Goal: Information Seeking & Learning: Learn about a topic

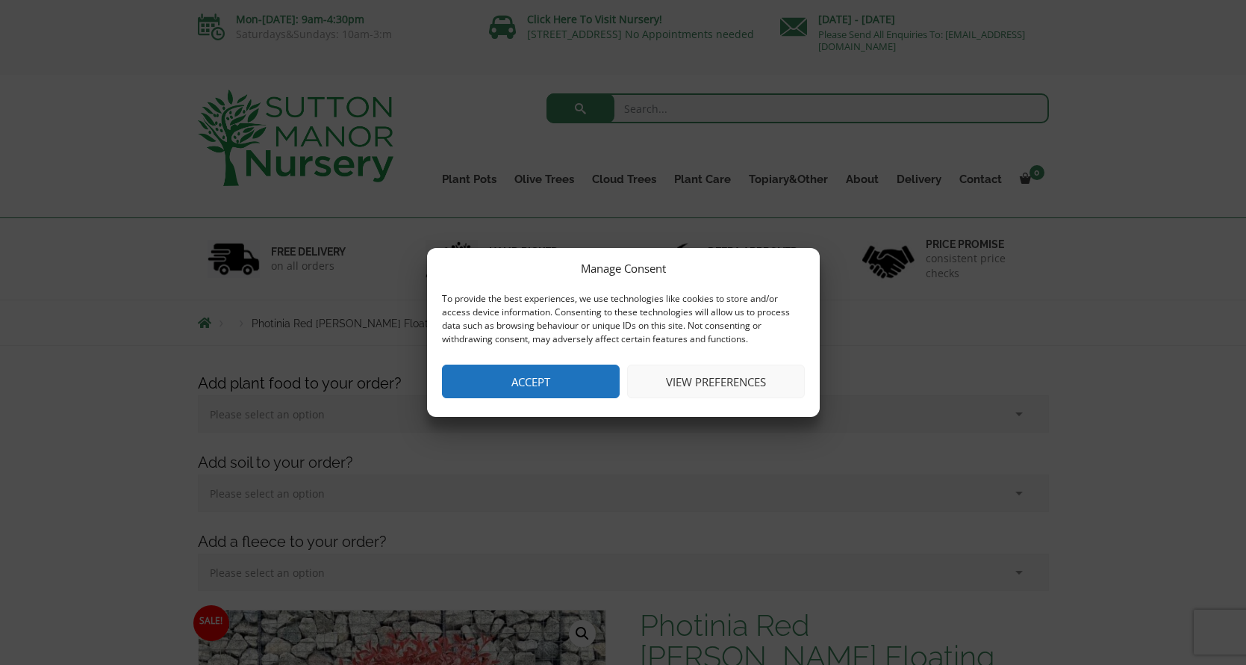
click at [691, 384] on button "View preferences" at bounding box center [716, 381] width 178 height 34
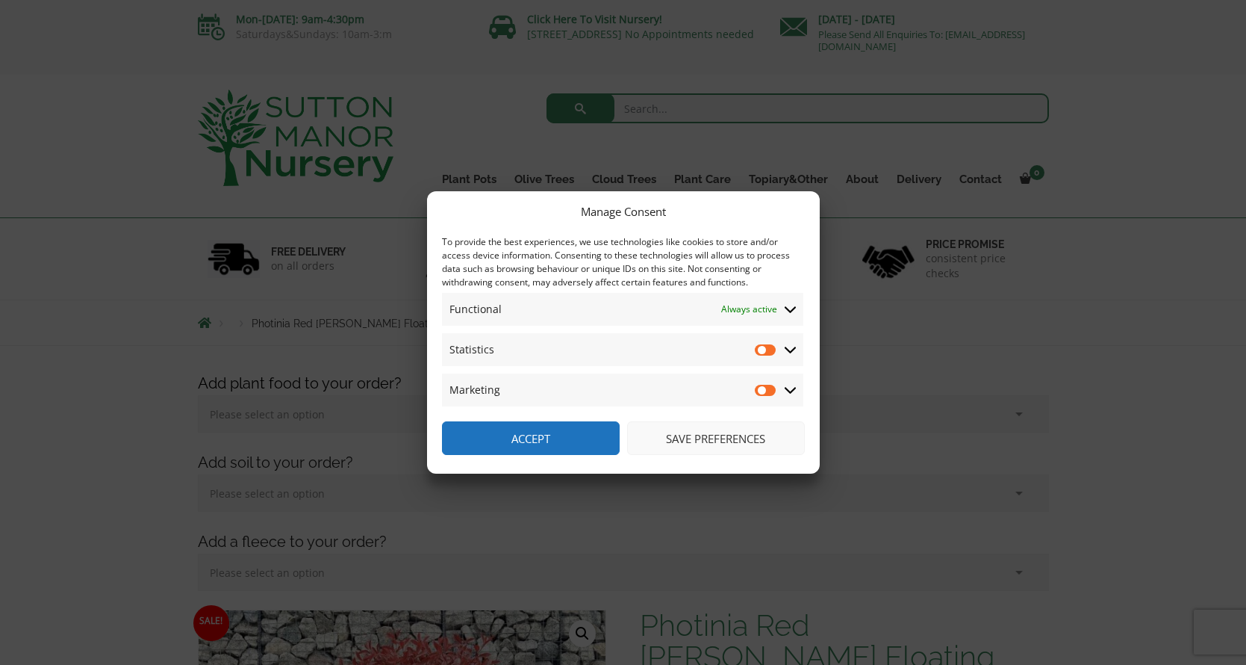
click at [767, 352] on input "Statistics" at bounding box center [766, 349] width 22 height 15
click at [763, 351] on input "Statistics" at bounding box center [766, 349] width 22 height 15
checkbox input "false"
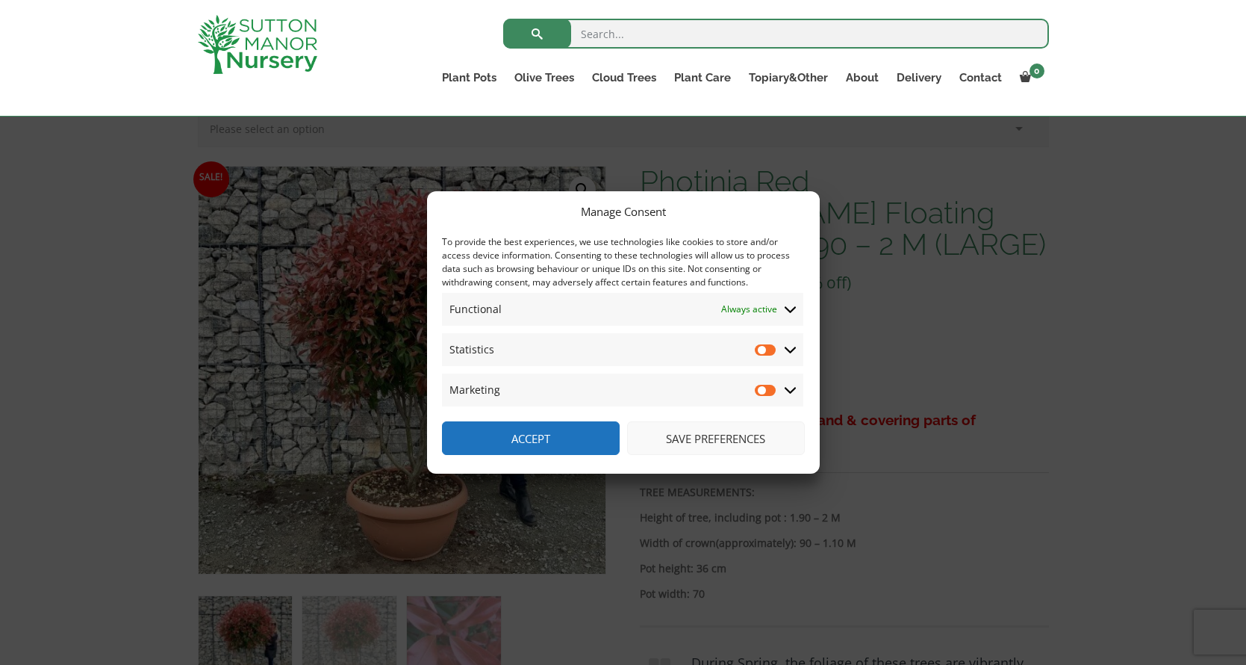
scroll to position [441, 0]
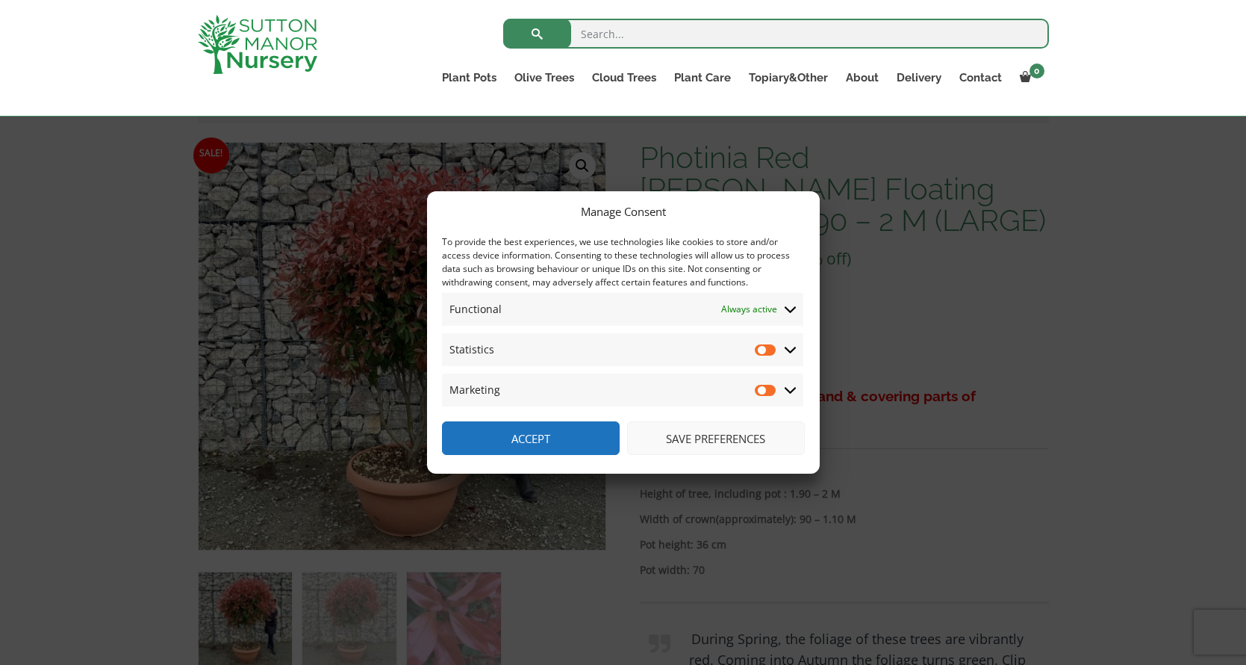
click at [718, 435] on button "Save preferences" at bounding box center [716, 438] width 178 height 34
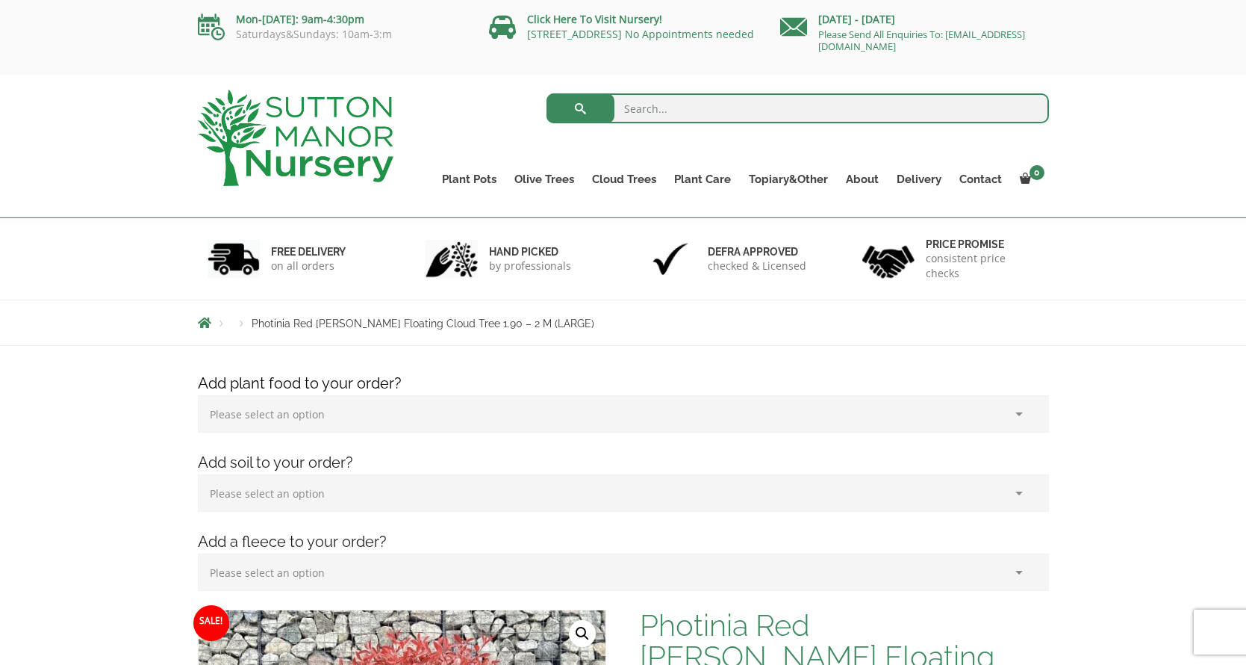
scroll to position [0, 0]
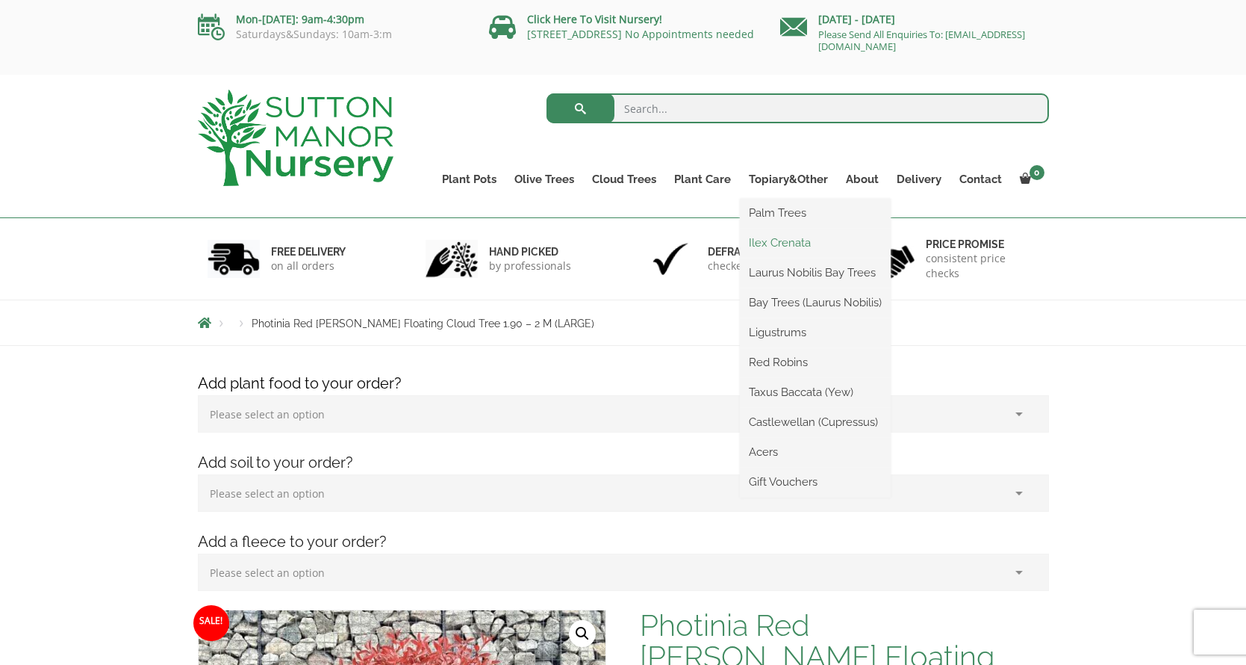
click at [778, 242] on link "Ilex Crenata" at bounding box center [815, 243] width 151 height 22
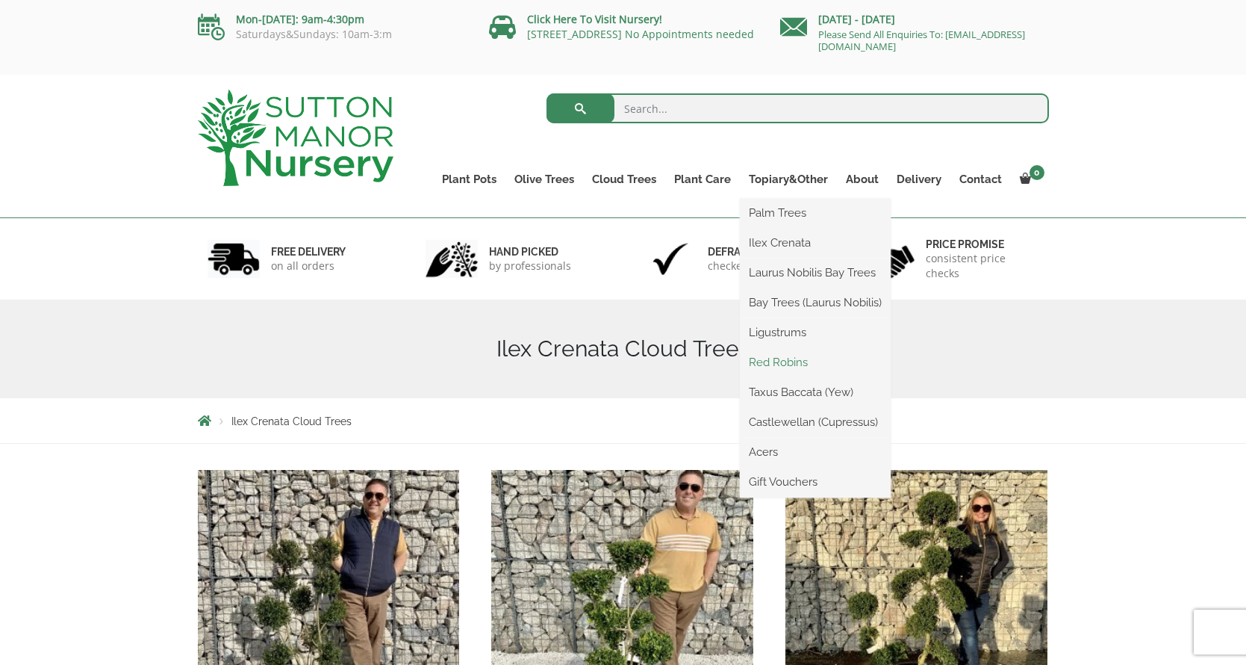
click at [789, 364] on link "Red Robins" at bounding box center [815, 362] width 151 height 22
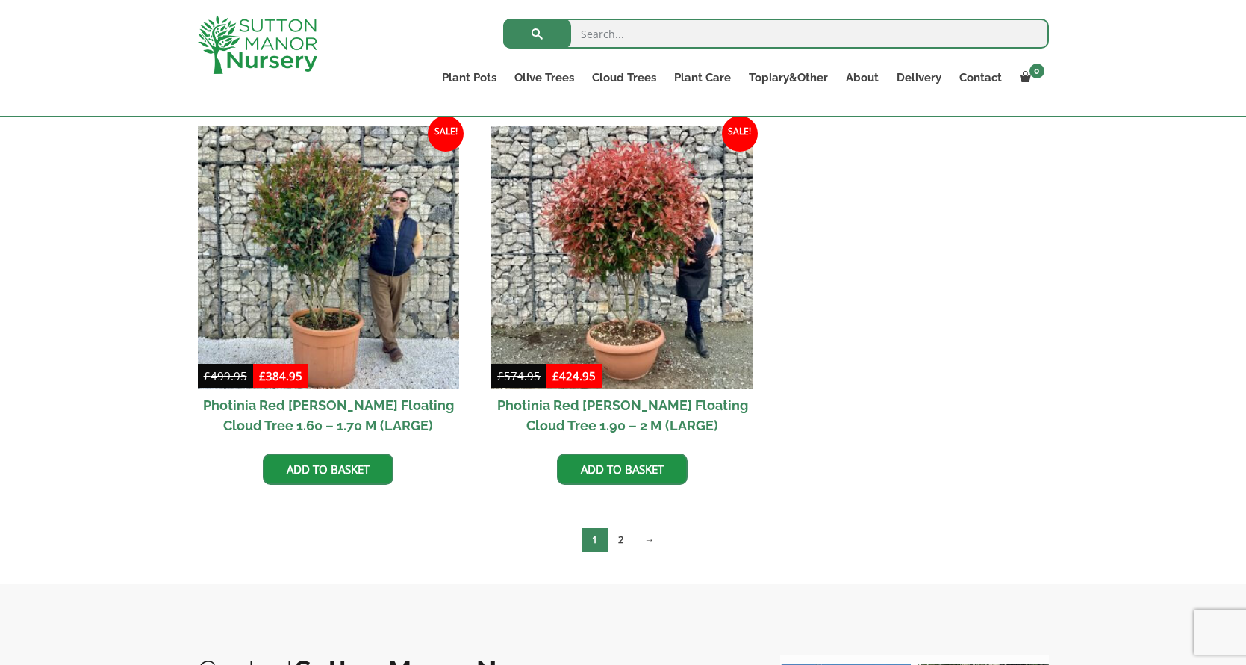
scroll to position [576, 0]
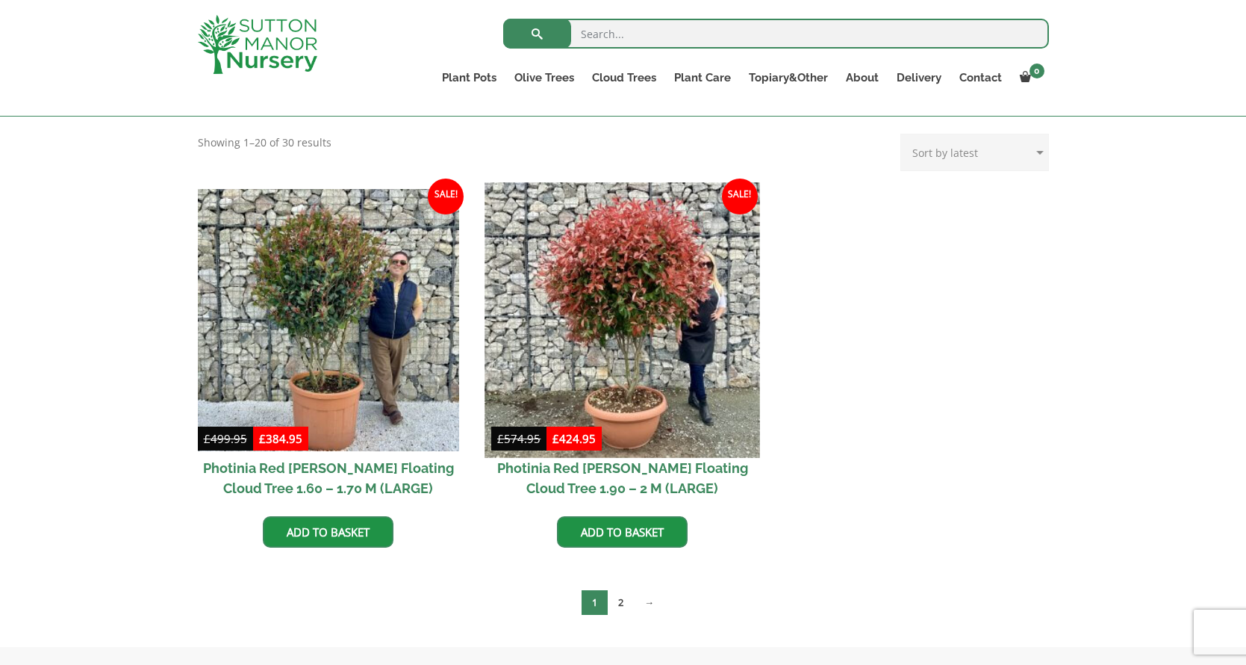
click at [623, 335] on img at bounding box center [622, 319] width 275 height 275
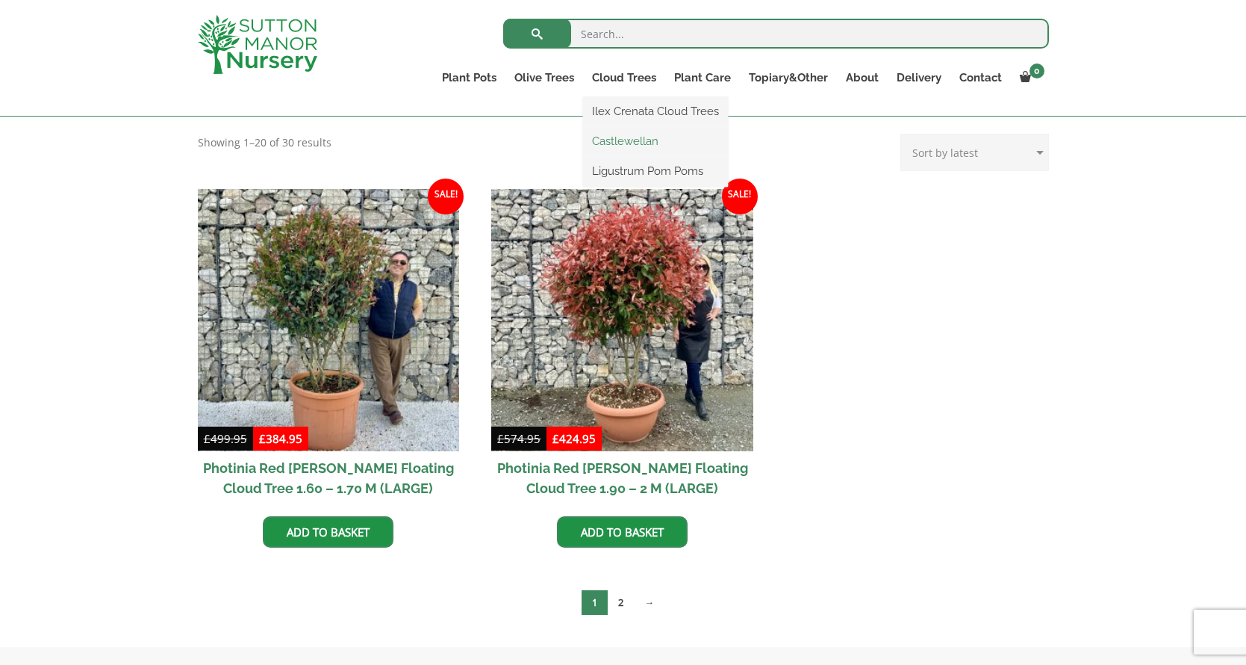
click at [627, 143] on link "Castlewellan" at bounding box center [655, 141] width 145 height 22
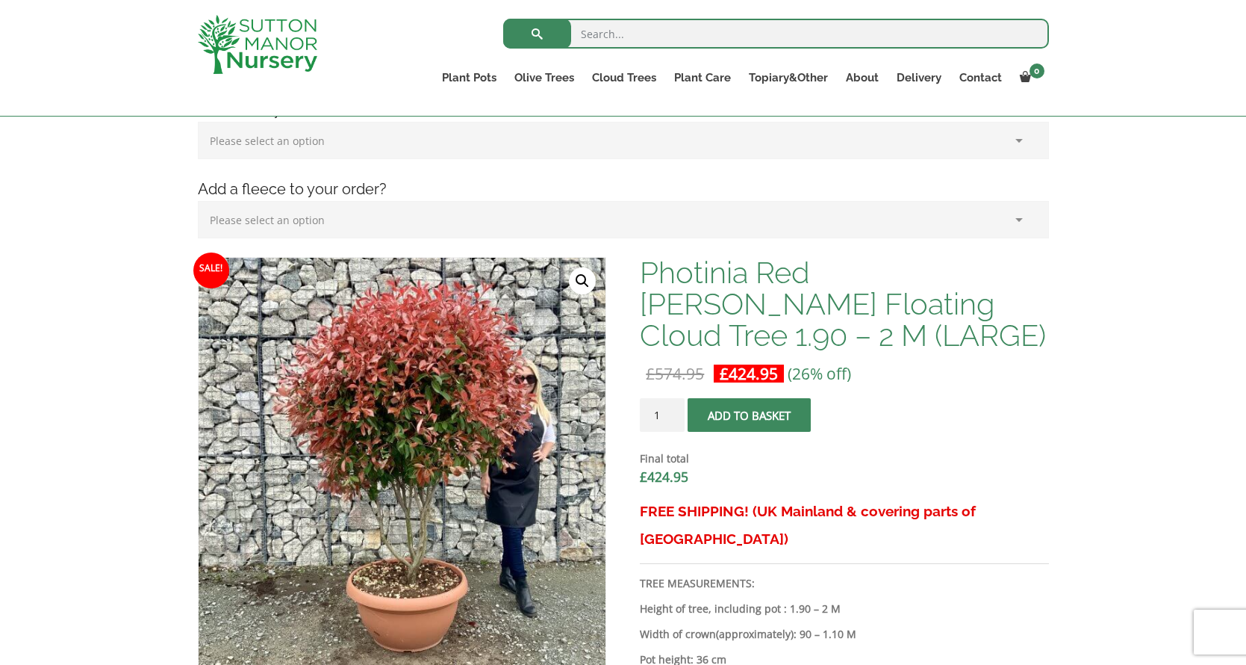
scroll to position [351, 0]
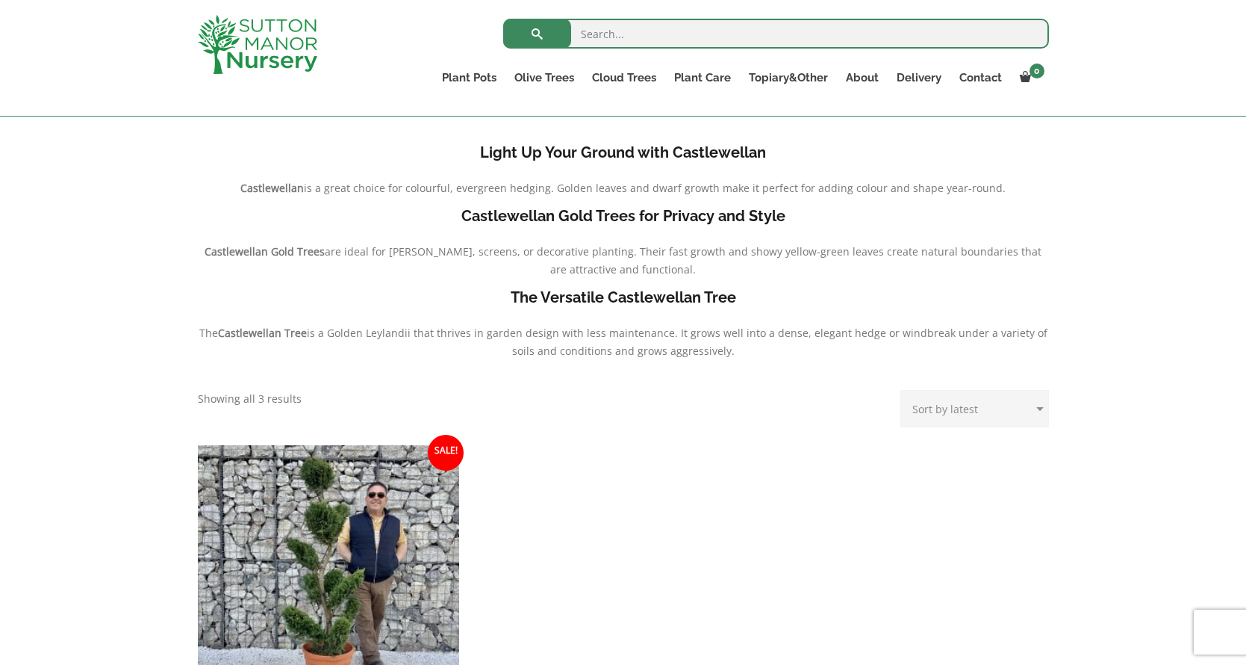
scroll to position [299, 0]
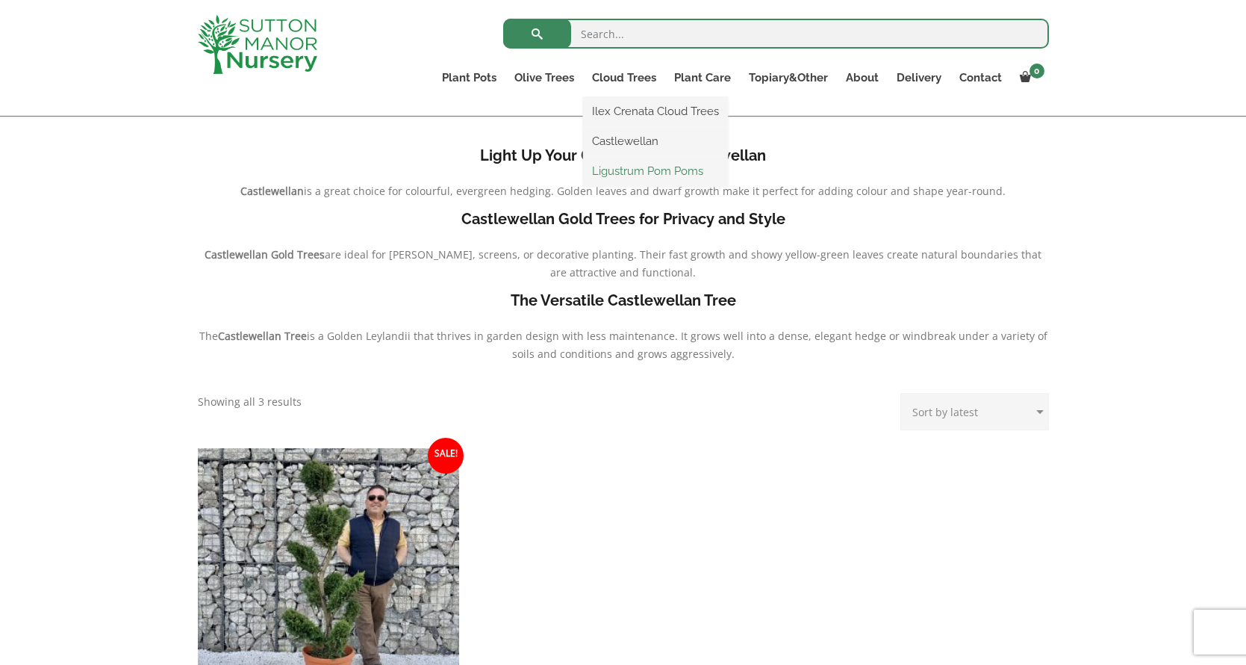
click at [630, 169] on link "Ligustrum Pom Poms" at bounding box center [655, 171] width 145 height 22
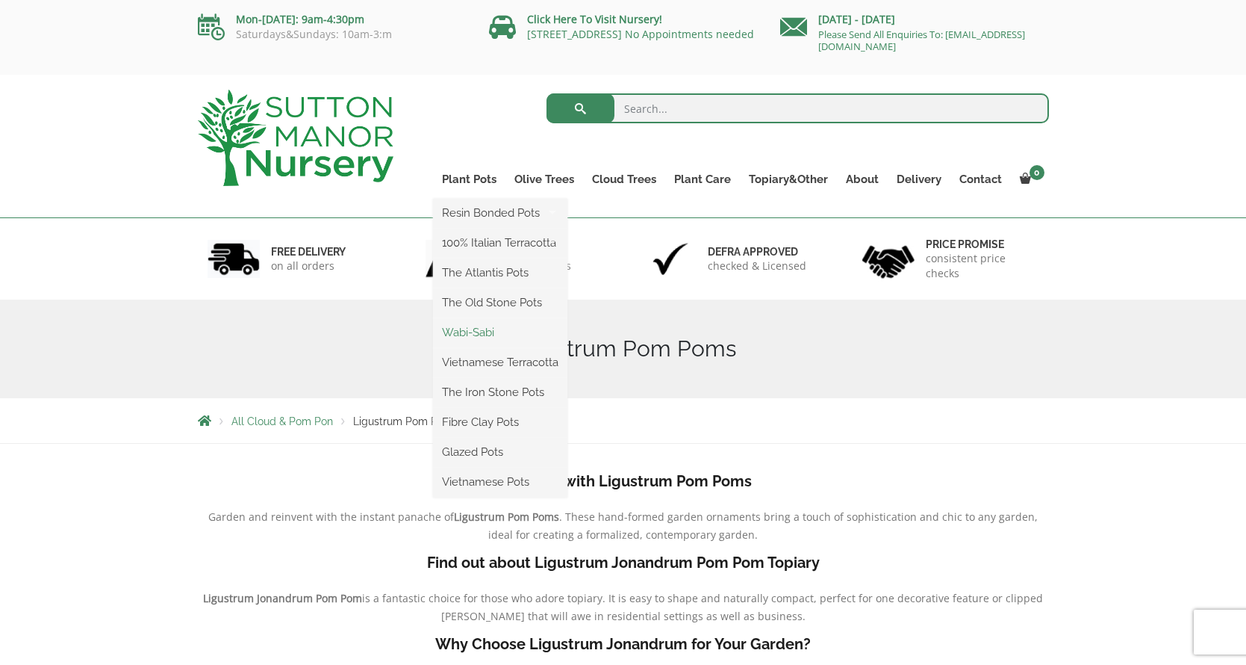
click at [465, 331] on link "Wabi-Sabi" at bounding box center [500, 332] width 134 height 22
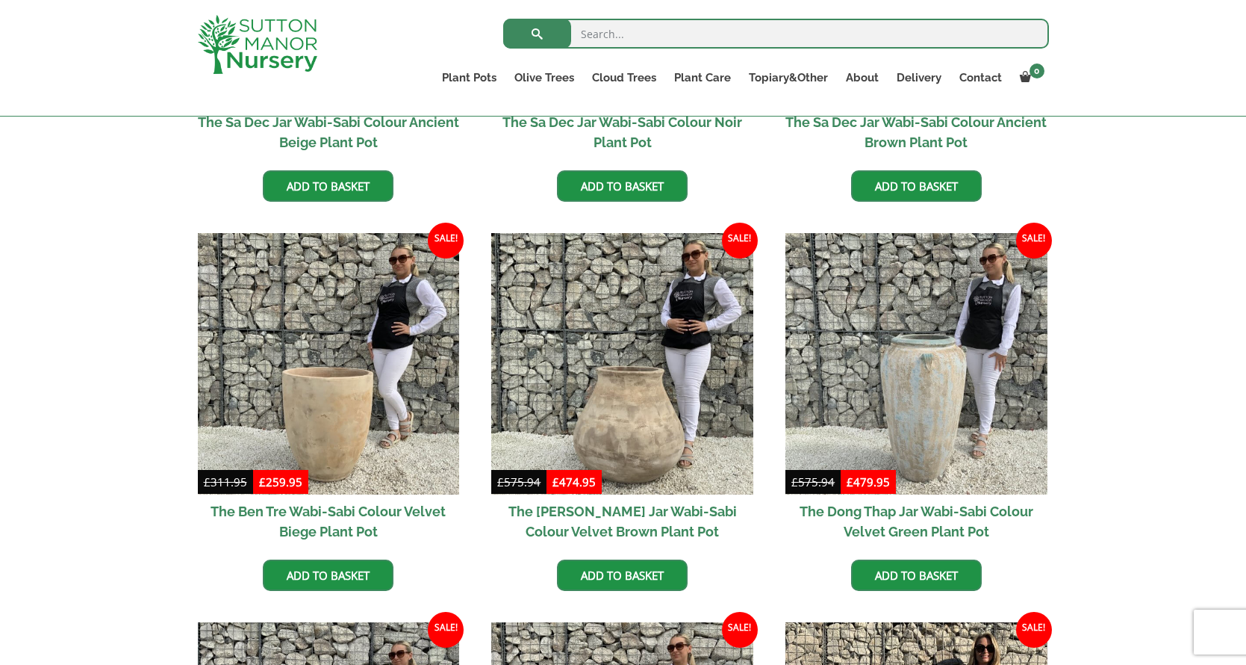
scroll to position [651, 0]
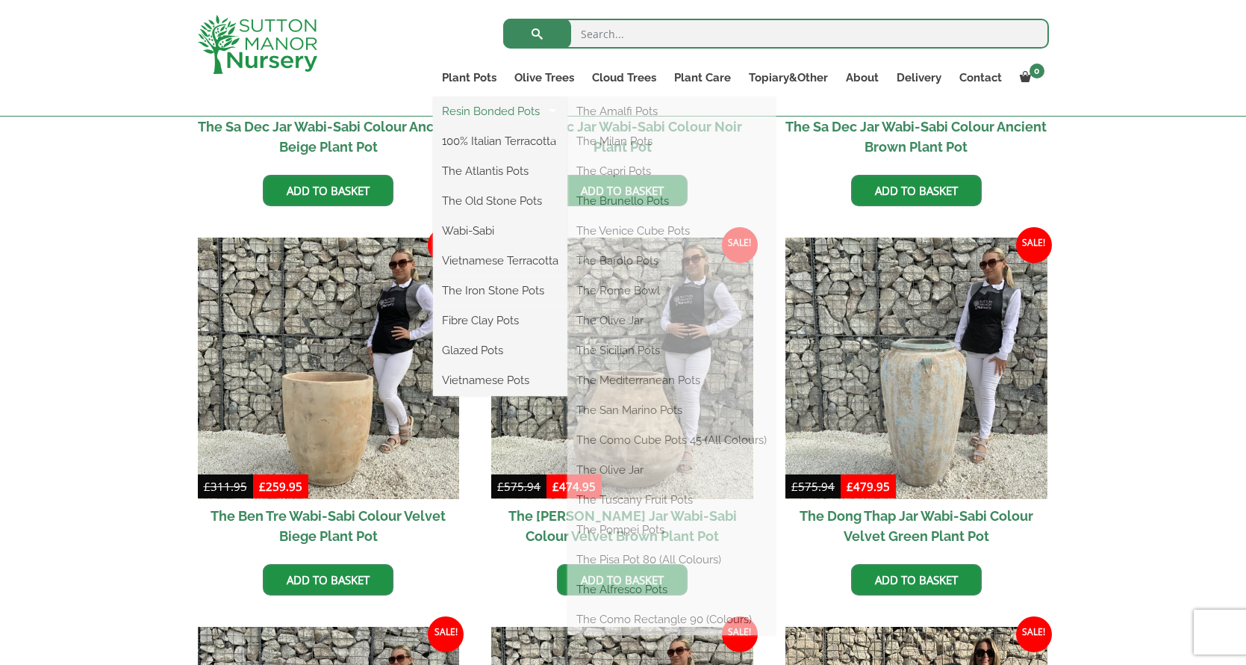
click at [485, 111] on link "Resin Bonded Pots" at bounding box center [500, 111] width 134 height 22
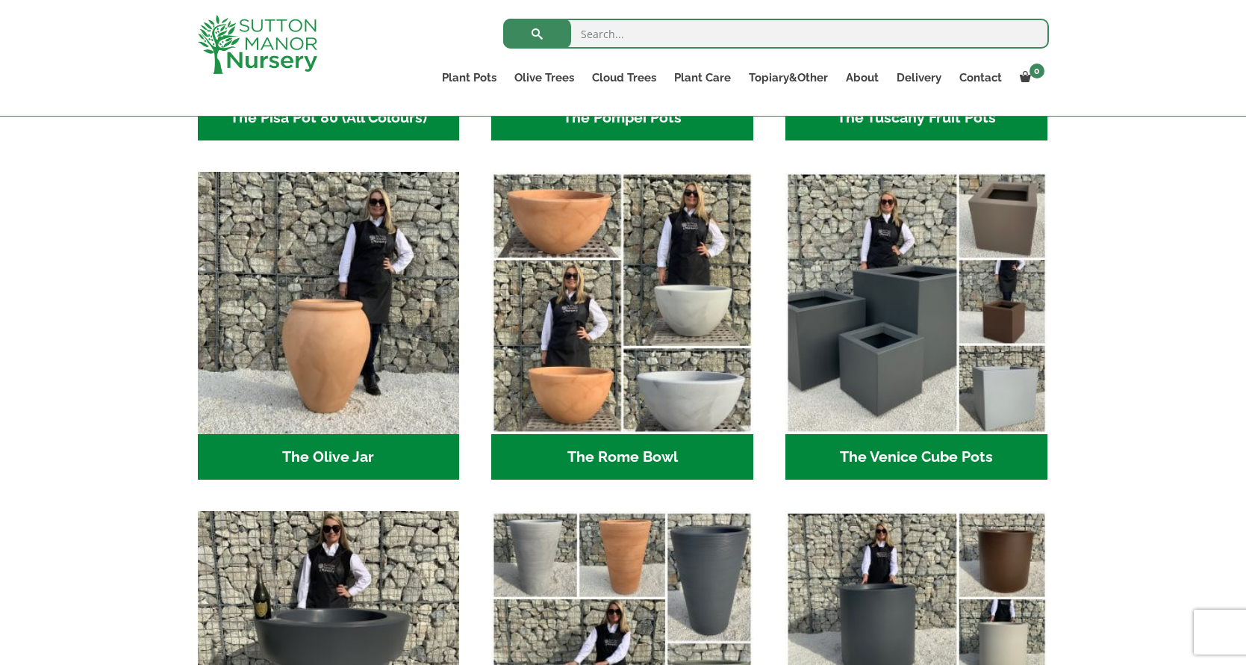
scroll to position [1369, 0]
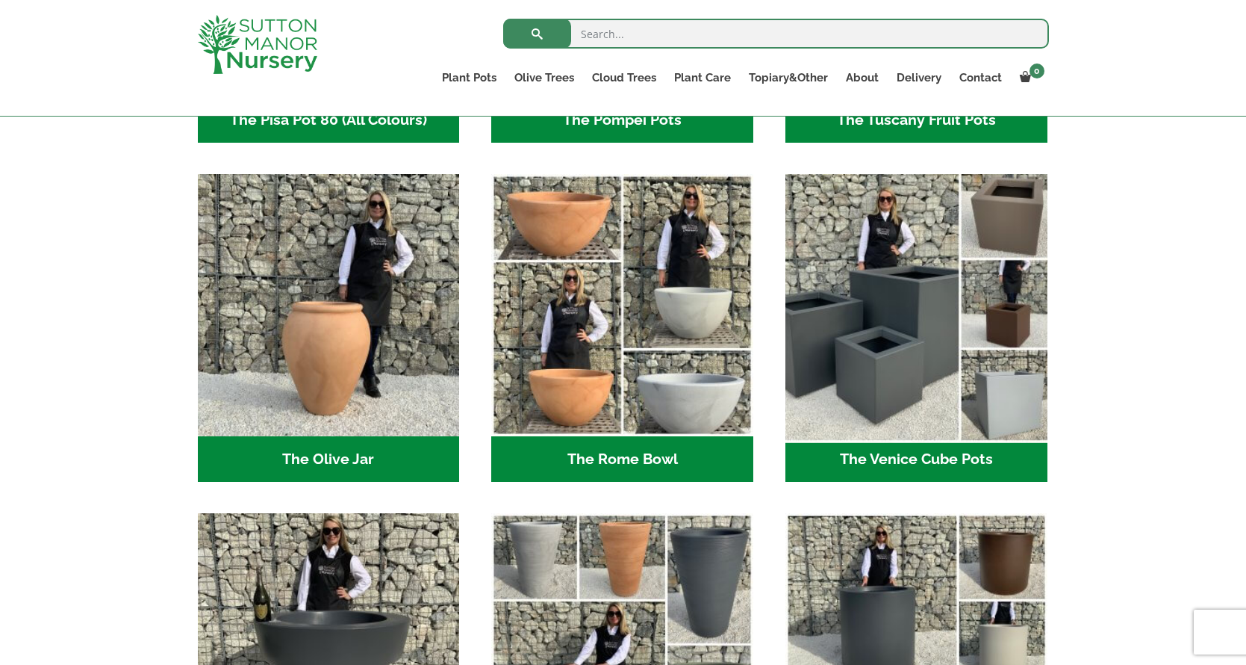
click at [882, 323] on img "Visit product category The Venice Cube Pots" at bounding box center [916, 305] width 275 height 275
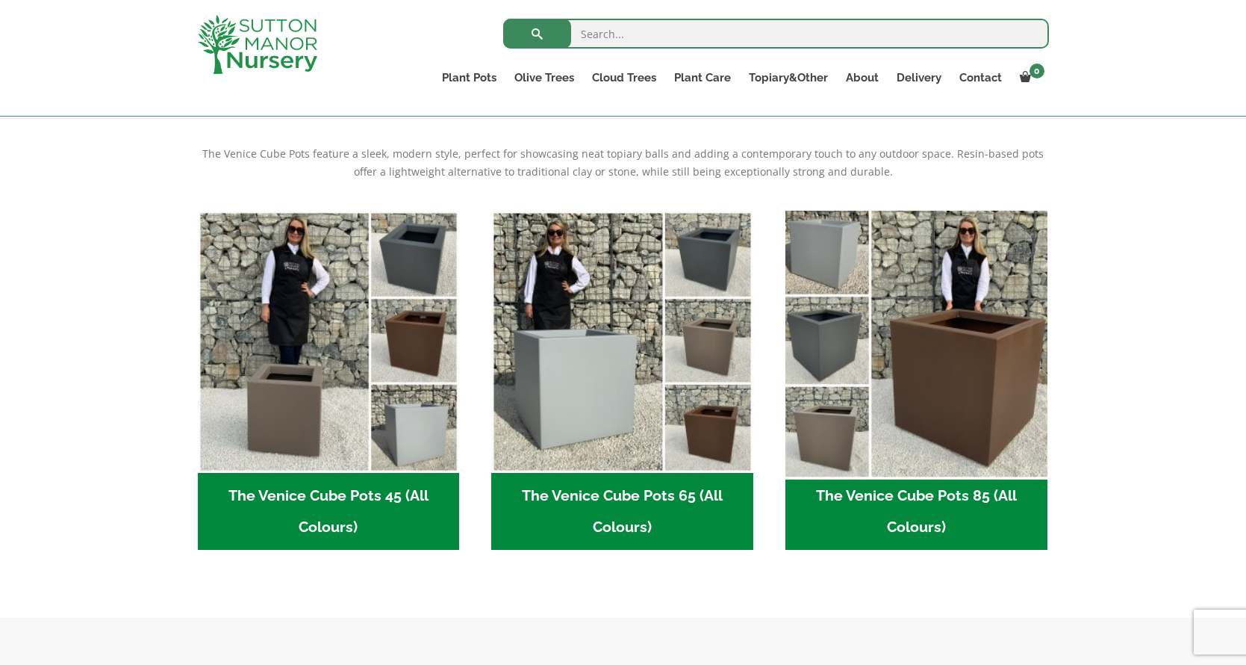
scroll to position [299, 0]
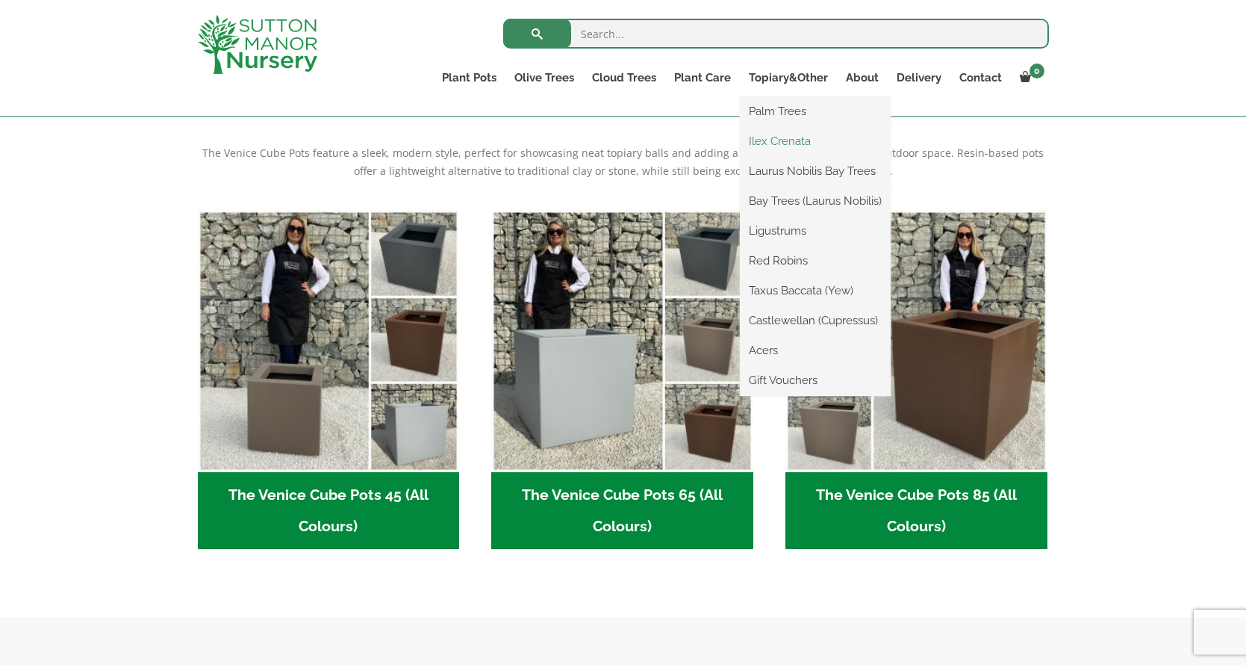
click at [793, 140] on link "Ilex Crenata" at bounding box center [815, 141] width 151 height 22
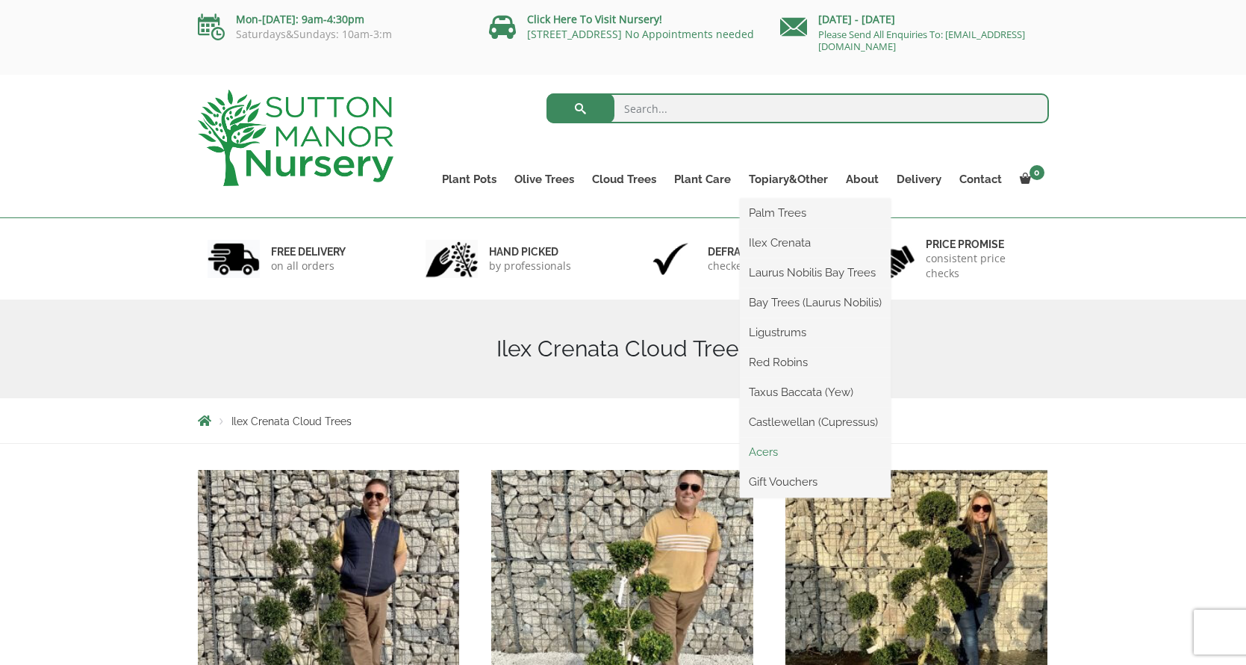
click at [767, 452] on link "Acers" at bounding box center [815, 452] width 151 height 22
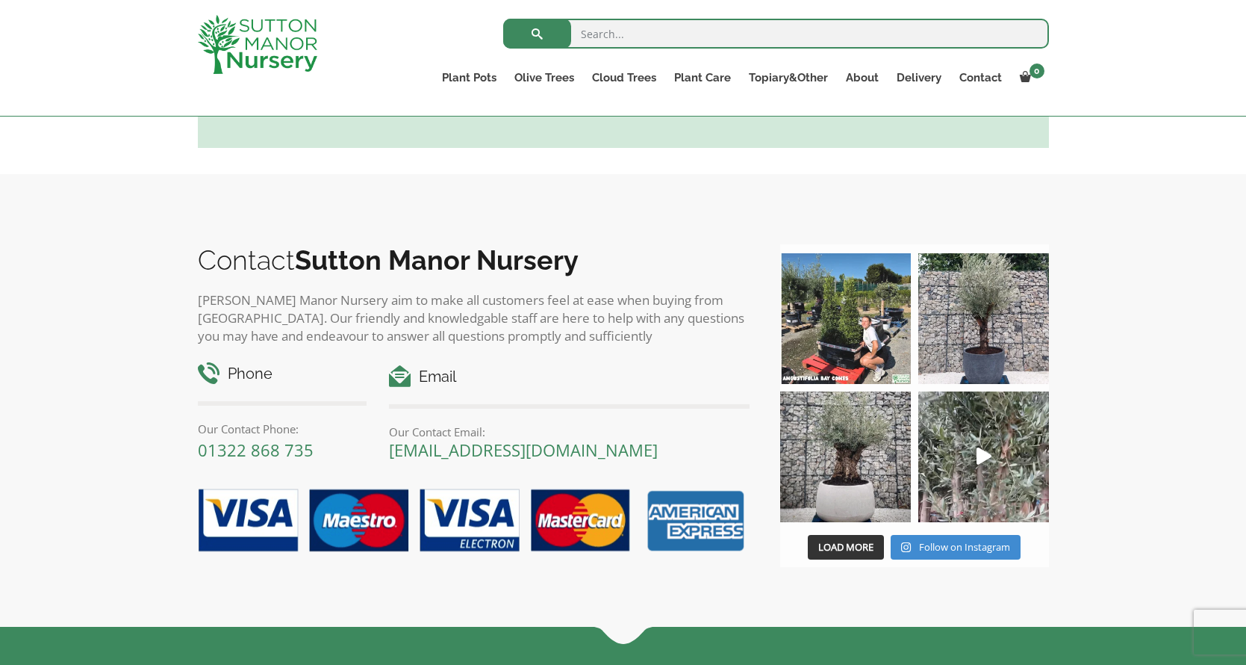
scroll to position [1013, 0]
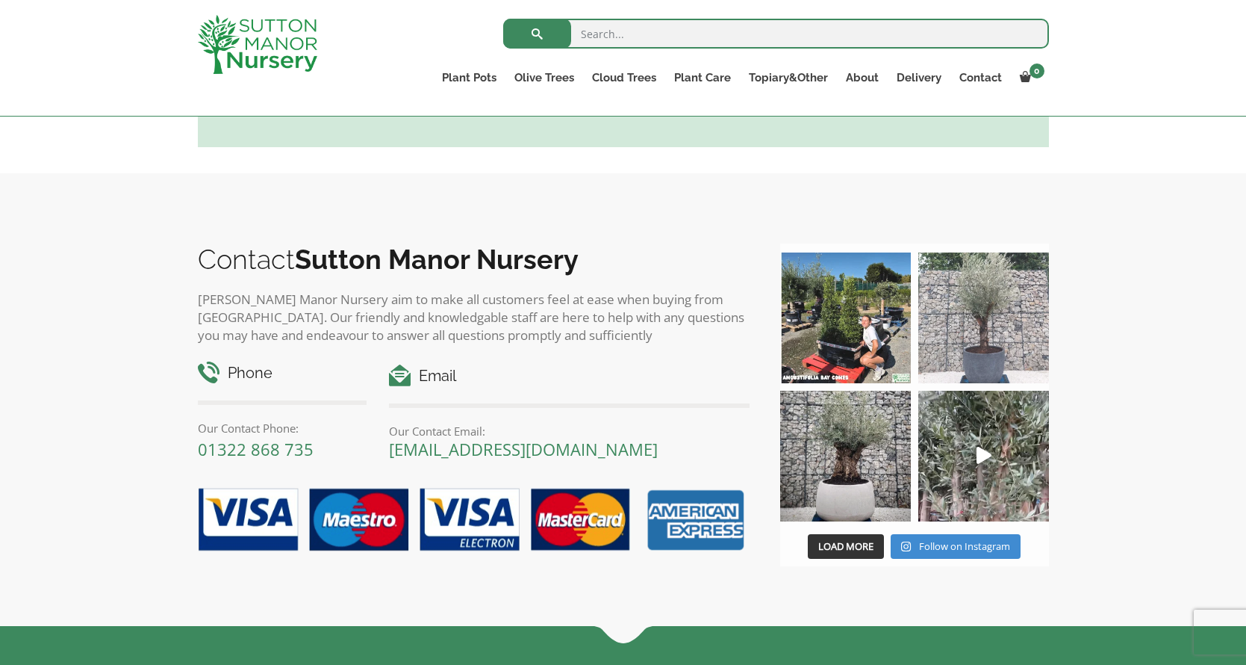
click at [971, 353] on img at bounding box center [984, 317] width 131 height 131
